Goal: Check status: Check status

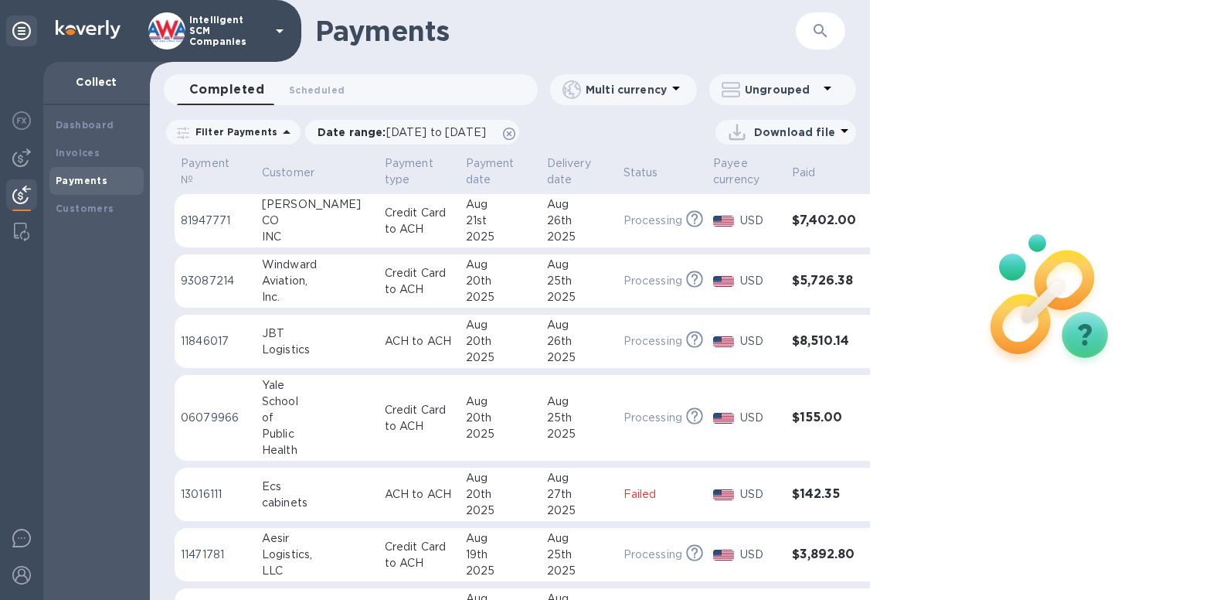
click at [982, 462] on div at bounding box center [1050, 300] width 360 height 600
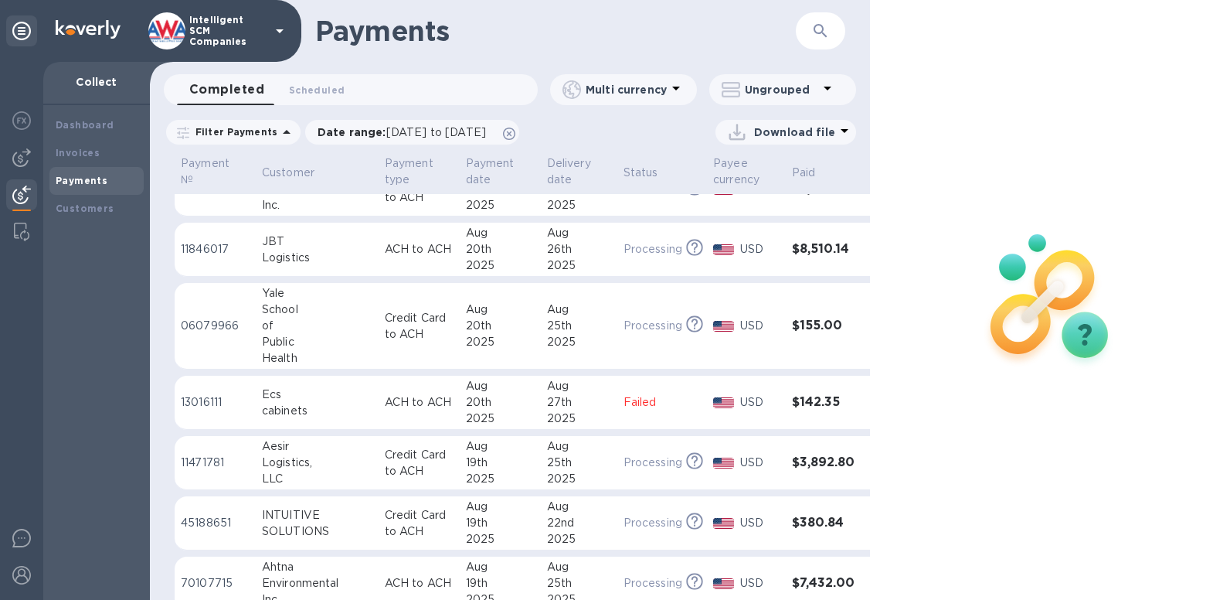
scroll to position [129, 0]
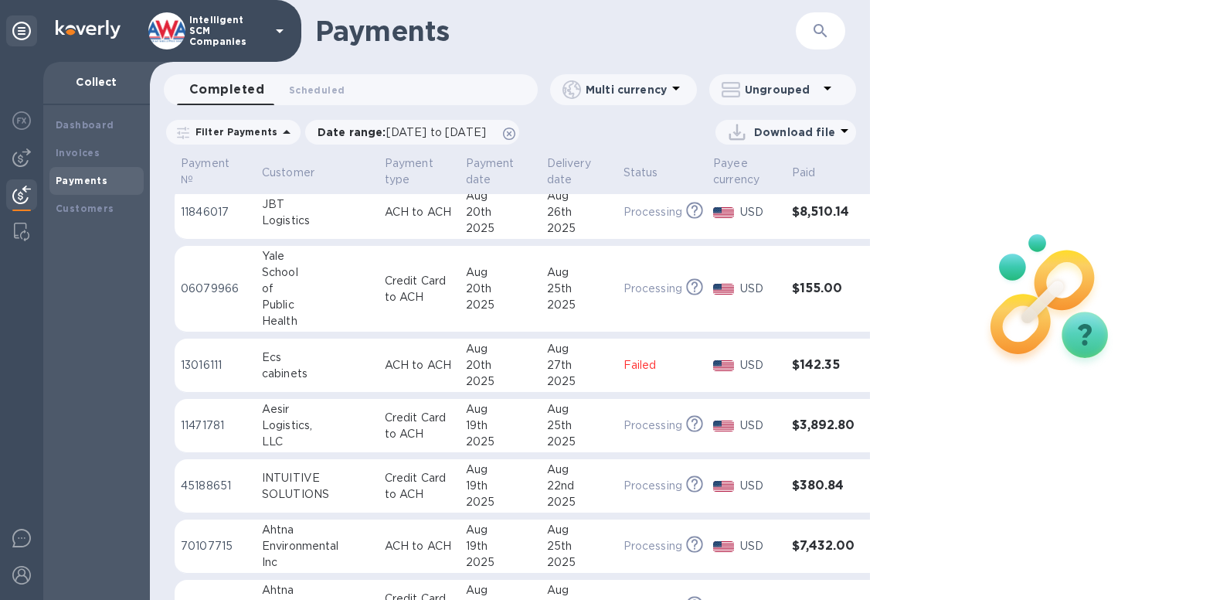
click at [1175, 519] on div at bounding box center [1050, 300] width 360 height 600
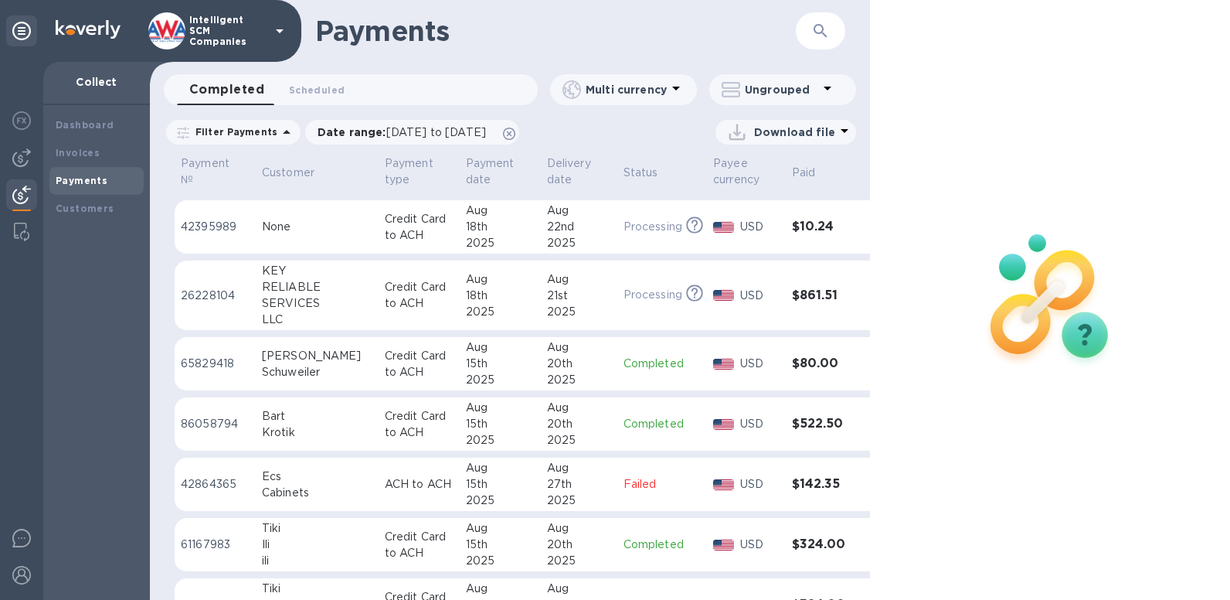
scroll to position [902, 0]
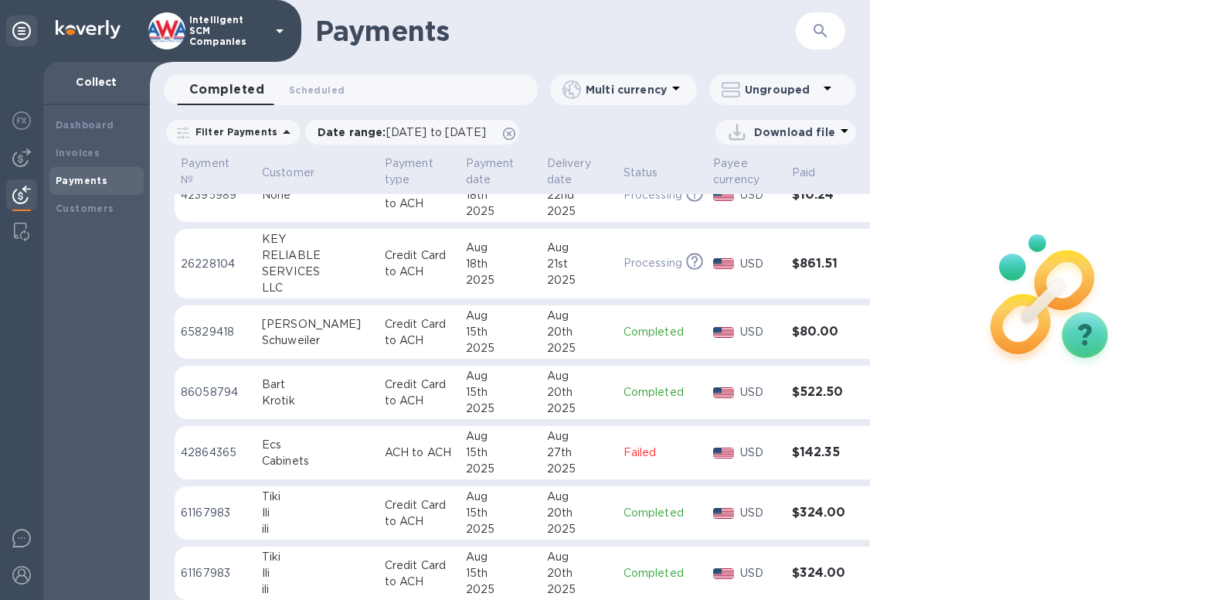
click at [811, 454] on h3 "$142.35" at bounding box center [824, 452] width 64 height 15
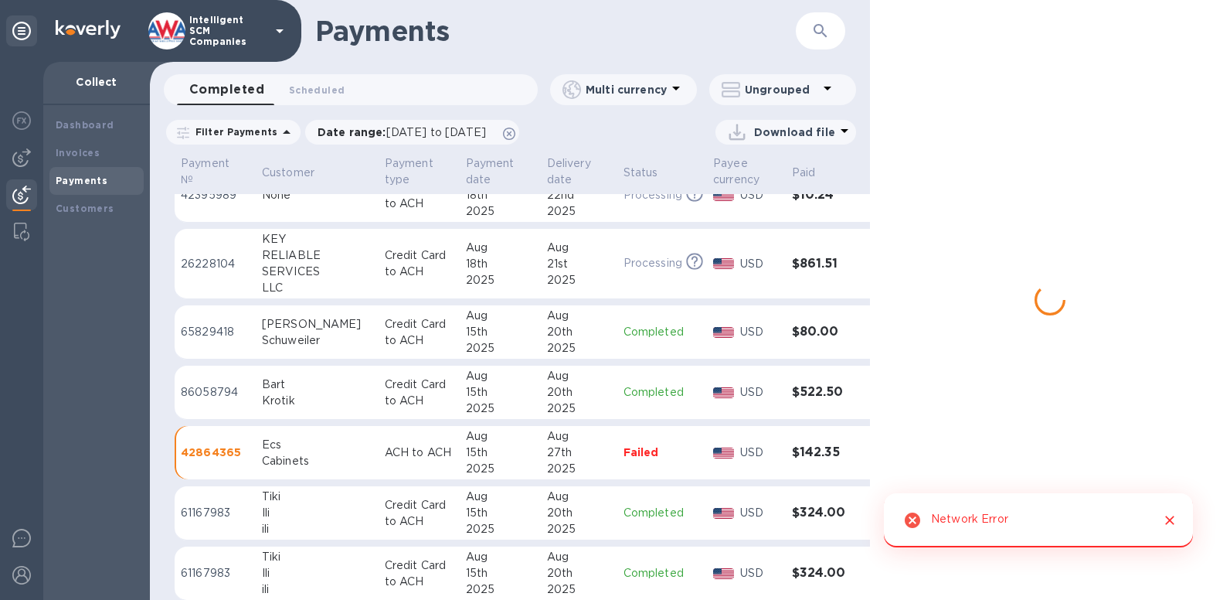
click at [1169, 523] on icon "Close" at bounding box center [1169, 519] width 15 height 15
click at [815, 455] on h3 "$142.35" at bounding box center [824, 452] width 64 height 15
click at [821, 445] on h3 "$142.35" at bounding box center [824, 452] width 64 height 15
click at [810, 259] on h3 "$861.51" at bounding box center [824, 264] width 64 height 15
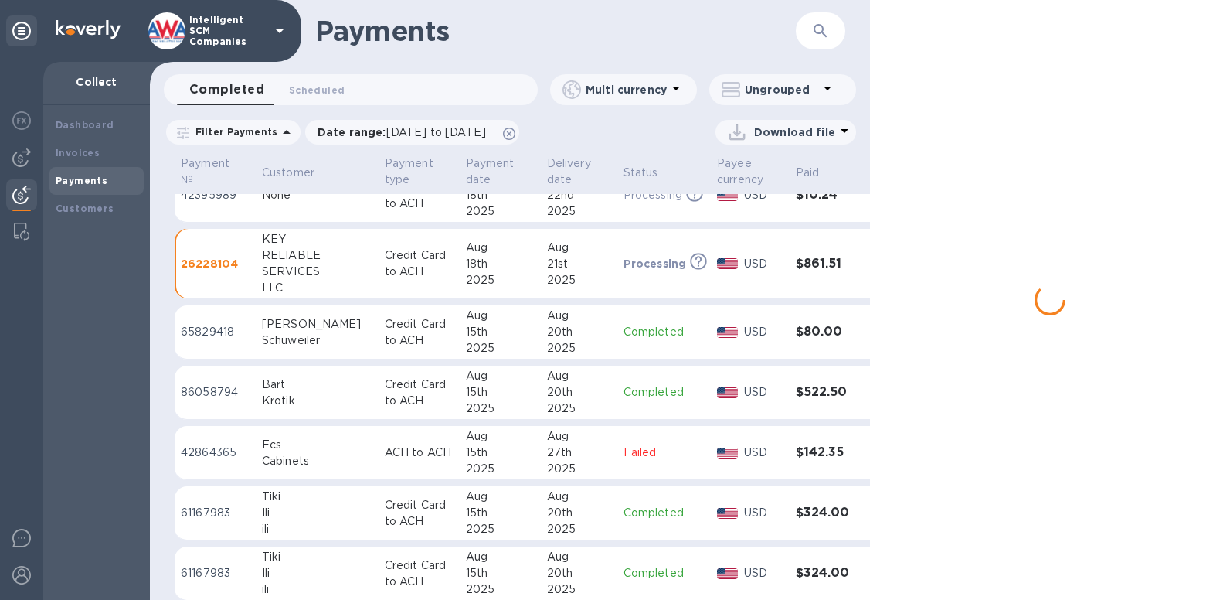
click at [826, 454] on h3 "$142.35" at bounding box center [828, 452] width 64 height 15
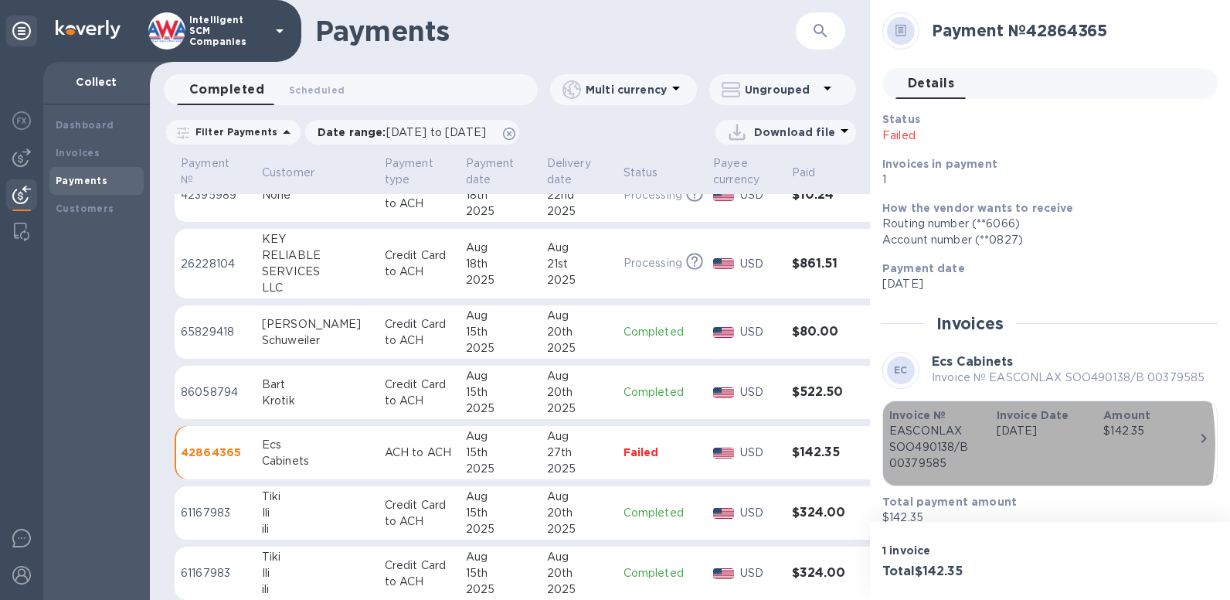
drag, startPoint x: 973, startPoint y: 444, endPoint x: 937, endPoint y: 447, distance: 36.5
click at [937, 447] on p "EASCONLAX SOO490138/B 00379585" at bounding box center [937, 447] width 95 height 49
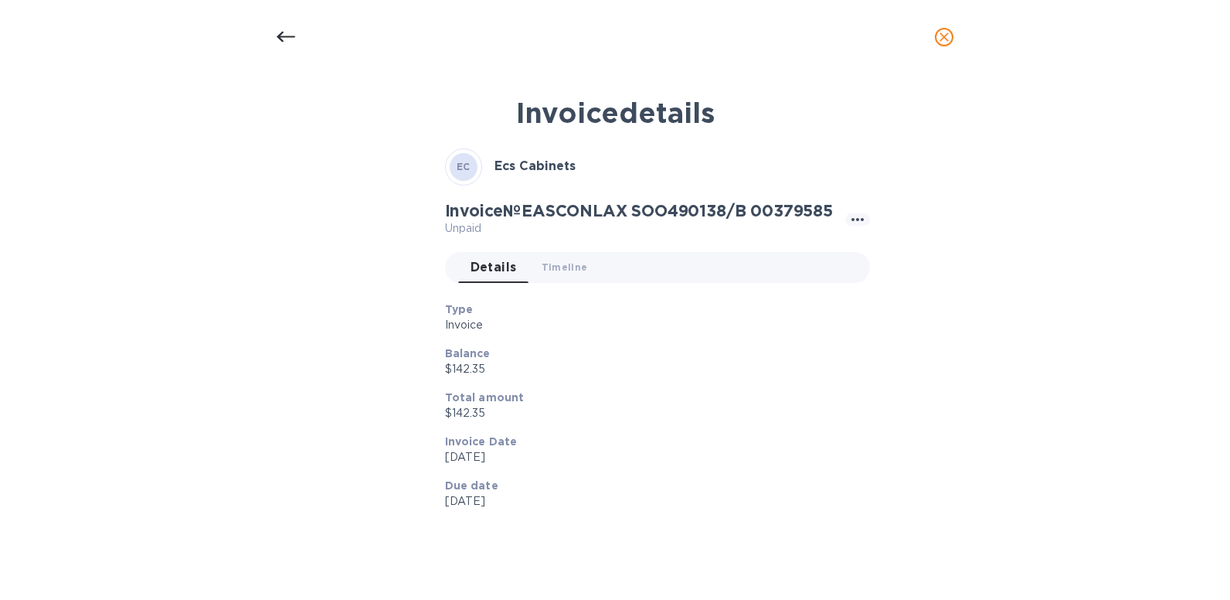
click at [937, 447] on div "Invoice details EC Ecs Cabinets Invoice № EASCONLAX SOO490138/B 00379585 Unpaid…" at bounding box center [615, 324] width 734 height 475
drag, startPoint x: 761, startPoint y: 209, endPoint x: 643, endPoint y: 213, distance: 118.3
click at [643, 213] on h2 "Invoice № EASCONLAX SOO490138/B 00379585" at bounding box center [639, 210] width 388 height 19
copy h2 "SOO490138/B"
click at [285, 35] on icon at bounding box center [286, 37] width 19 height 19
